Goal: Information Seeking & Learning: Compare options

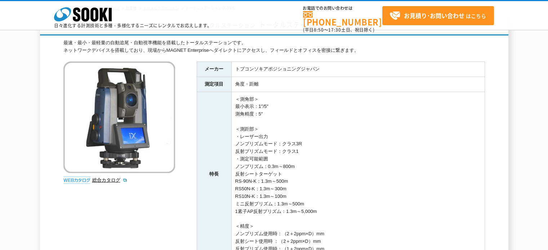
scroll to position [30, 0]
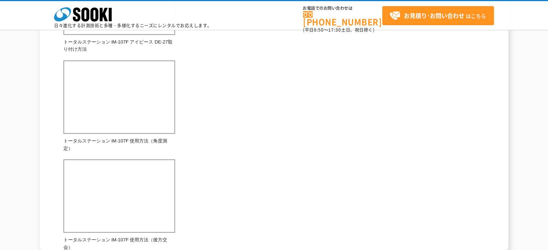
scroll to position [480, 0]
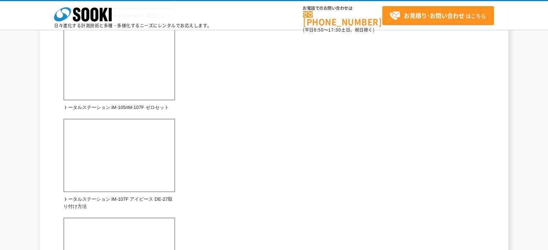
scroll to position [300, 0]
